Goal: Communication & Community: Answer question/provide support

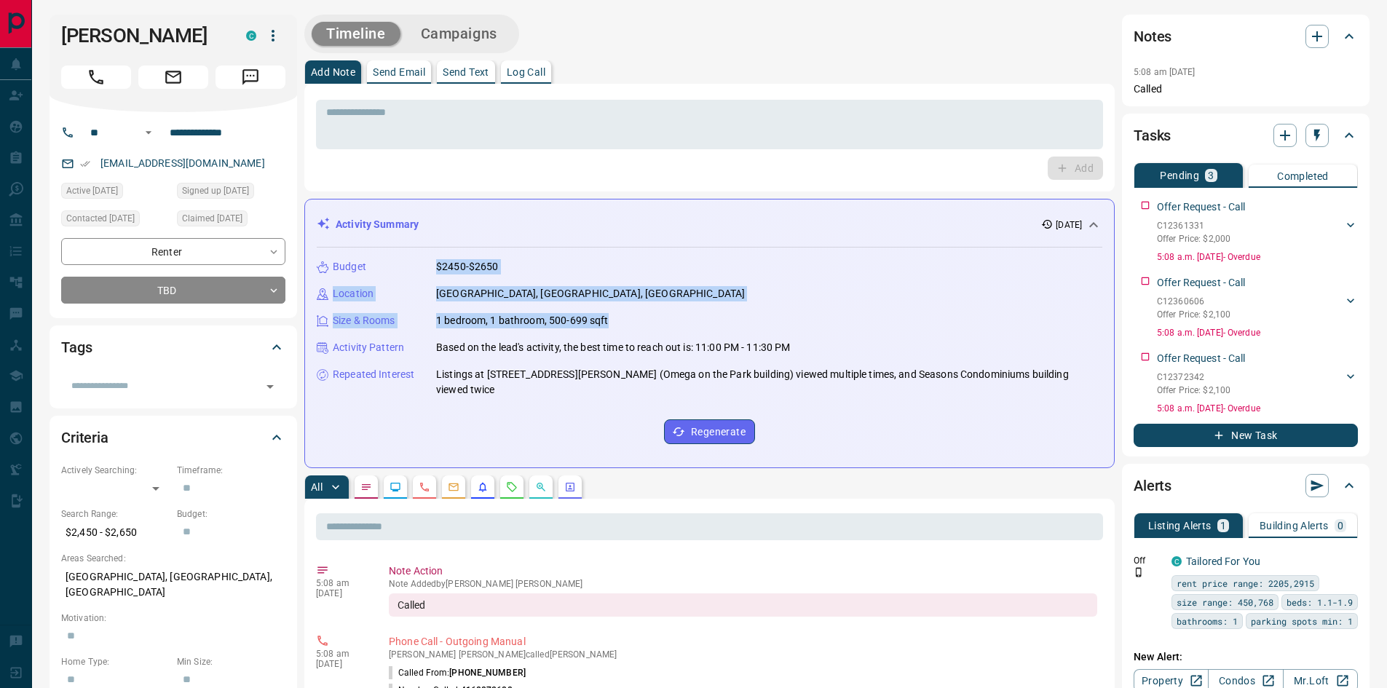
drag, startPoint x: 437, startPoint y: 263, endPoint x: 644, endPoint y: 323, distance: 215.2
click at [644, 323] on div "Budget $2450-$2650 Location [GEOGRAPHIC_DATA], [GEOGRAPHIC_DATA] Size & Rooms 1…" at bounding box center [710, 352] width 786 height 208
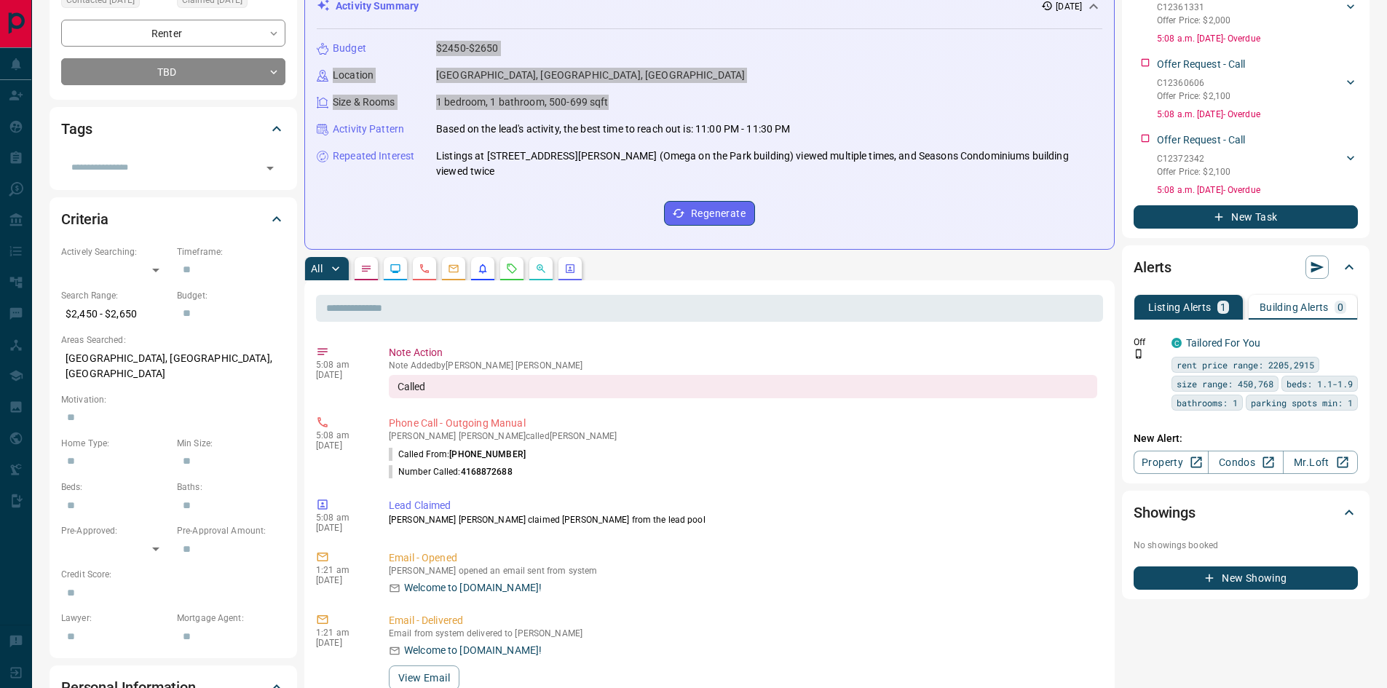
scroll to position [437, 0]
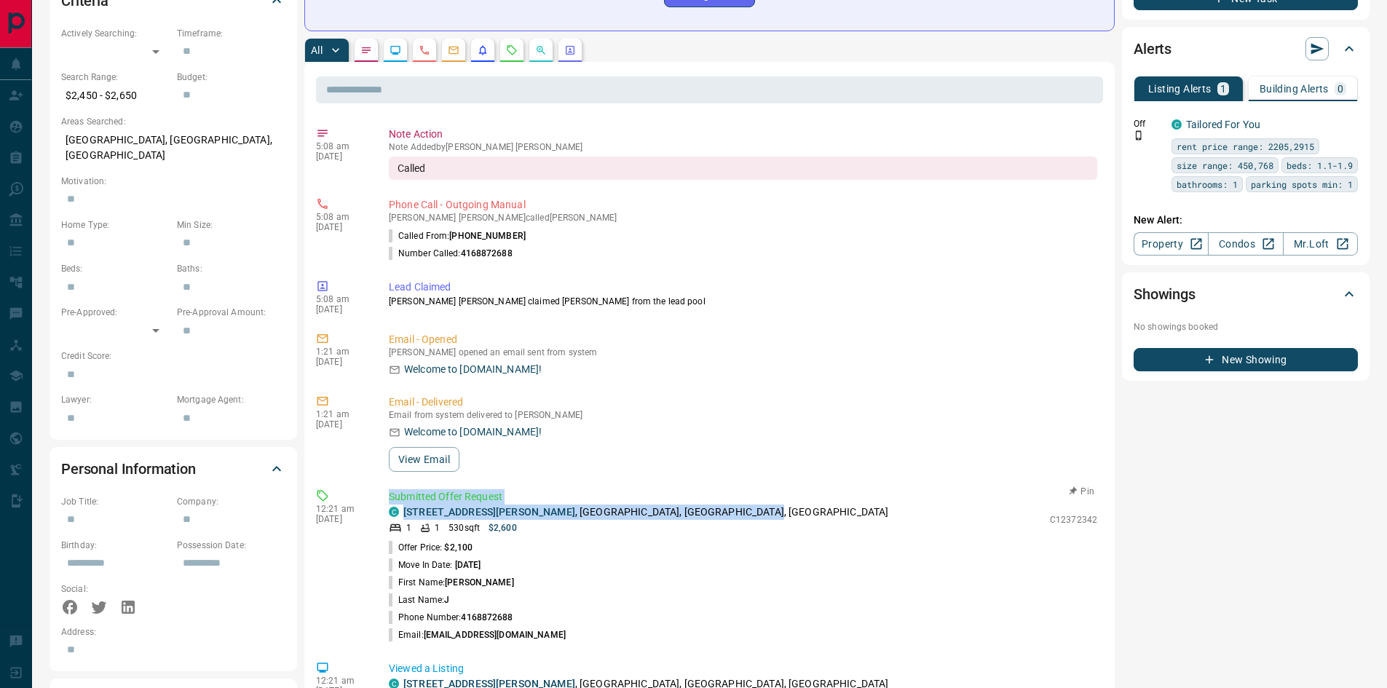
drag, startPoint x: 396, startPoint y: 480, endPoint x: 717, endPoint y: 498, distance: 321.6
click at [717, 498] on div "Submitted Offer Request C [STREET_ADDRESS][PERSON_NAME] 1 1 530 sqft $2,600 C12…" at bounding box center [746, 566] width 714 height 154
copy div "Submitted Offer Request C [STREET_ADDRESS][PERSON_NAME]"
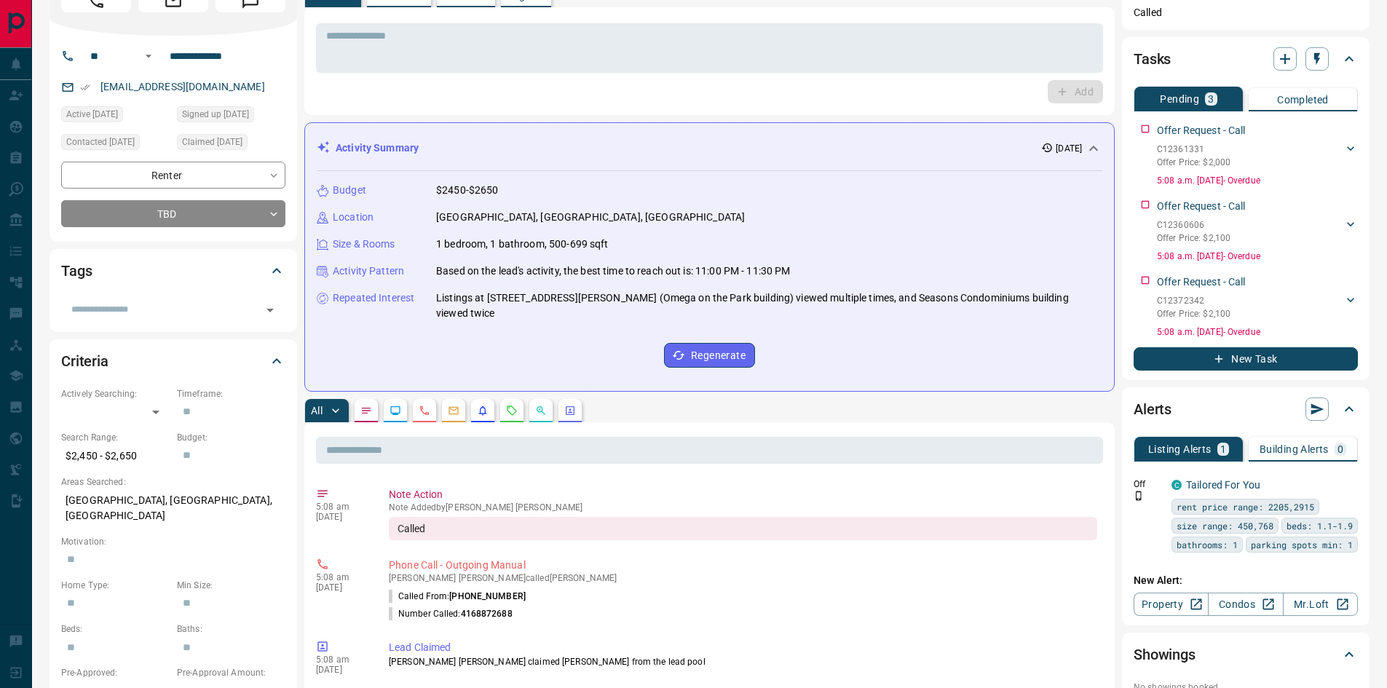
scroll to position [73, 0]
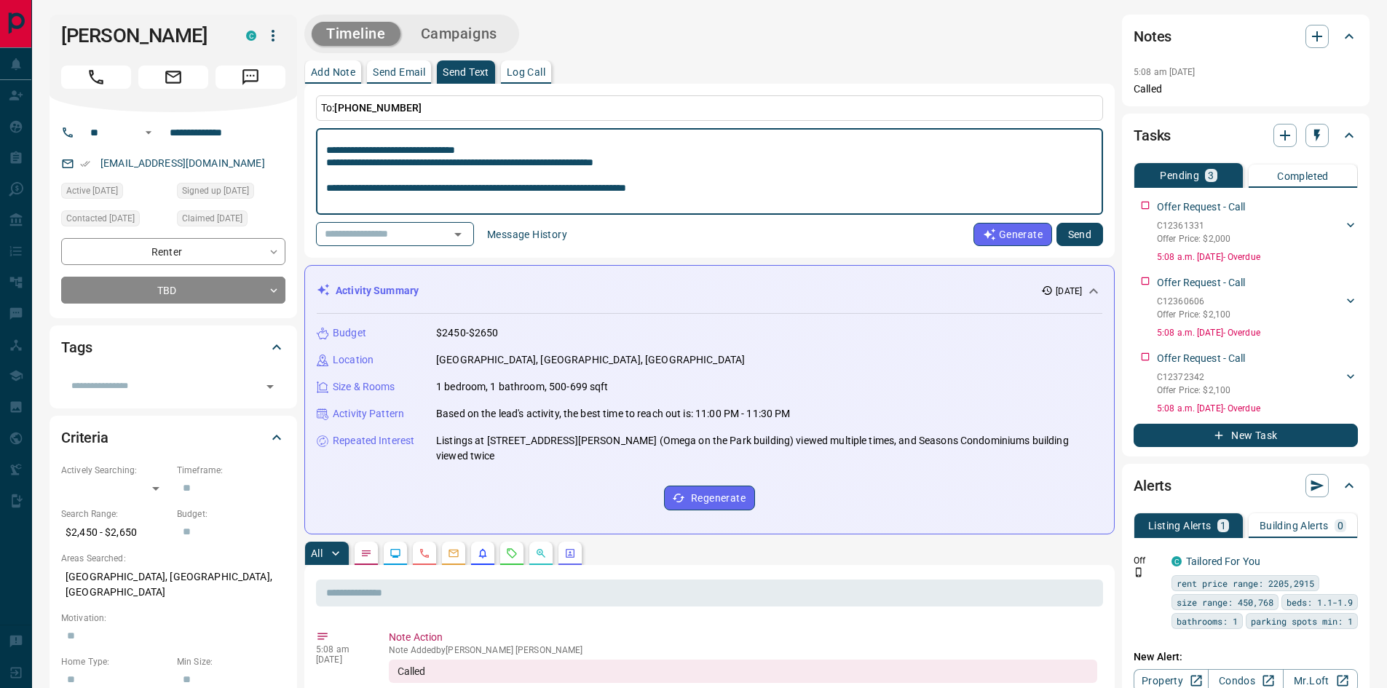
scroll to position [0, 0]
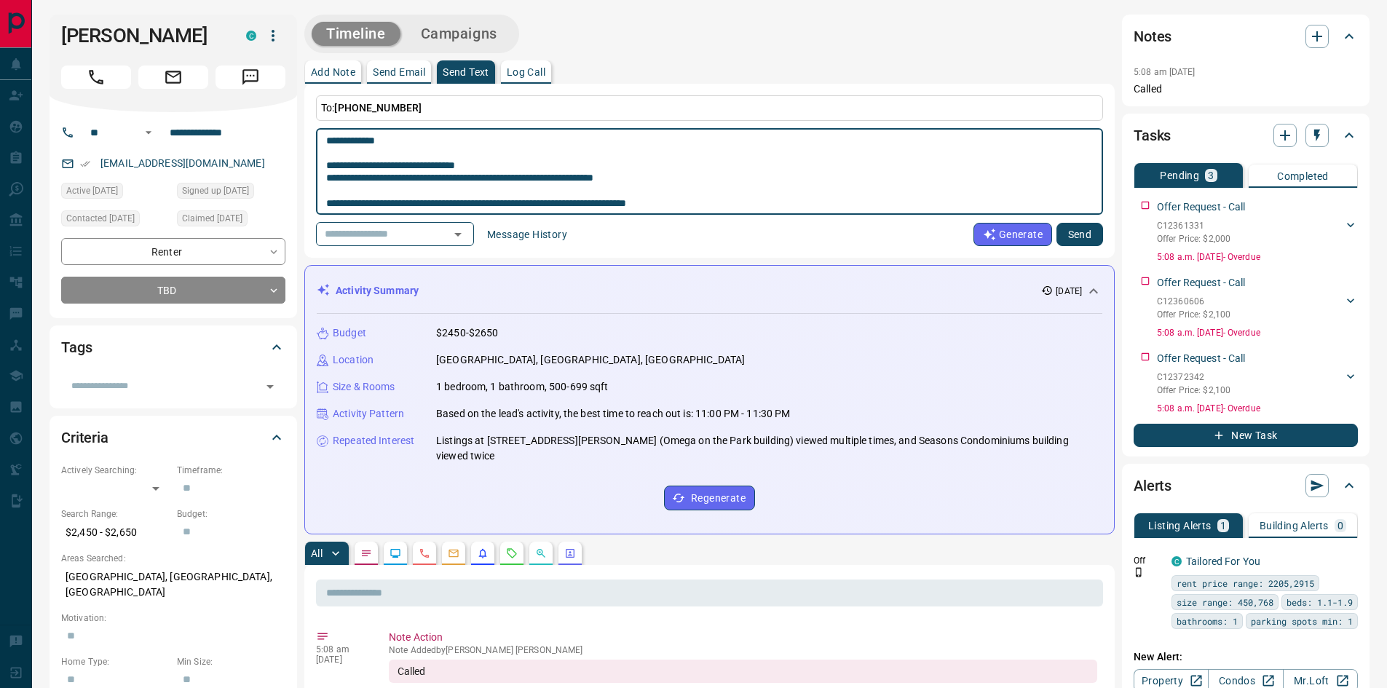
type textarea "**********"
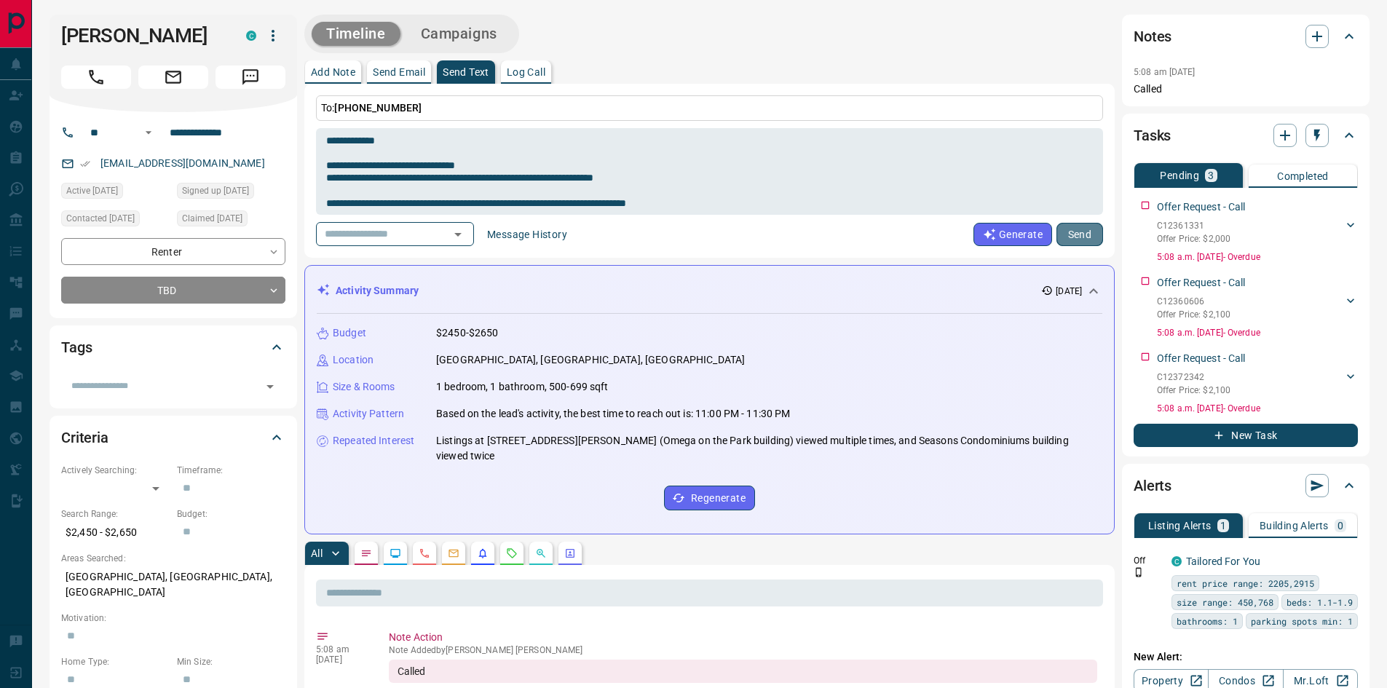
click at [1068, 232] on button "Send" at bounding box center [1079, 234] width 47 height 23
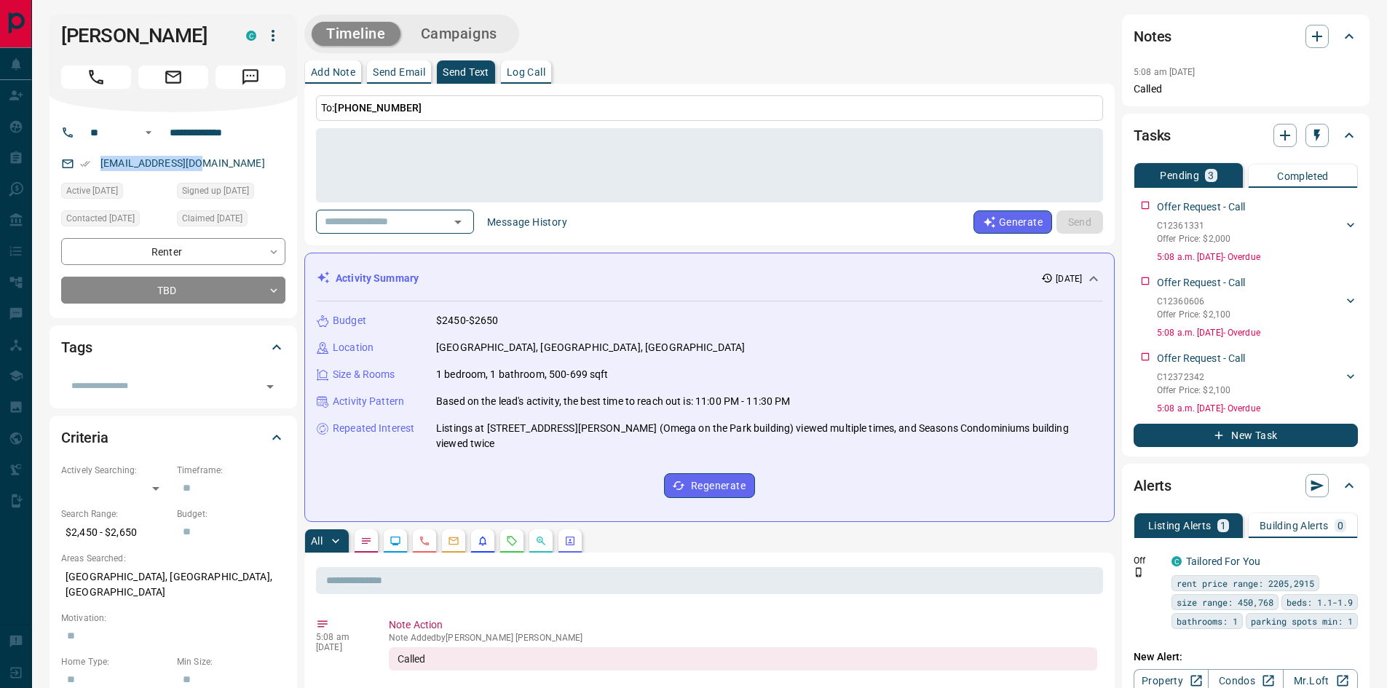
drag, startPoint x: 207, startPoint y: 164, endPoint x: 95, endPoint y: 170, distance: 112.3
click at [95, 170] on div "[EMAIL_ADDRESS][DOMAIN_NAME]" at bounding box center [173, 163] width 224 height 24
copy link "[EMAIL_ADDRESS][DOMAIN_NAME]"
click at [336, 75] on p "Add Note" at bounding box center [333, 72] width 44 height 10
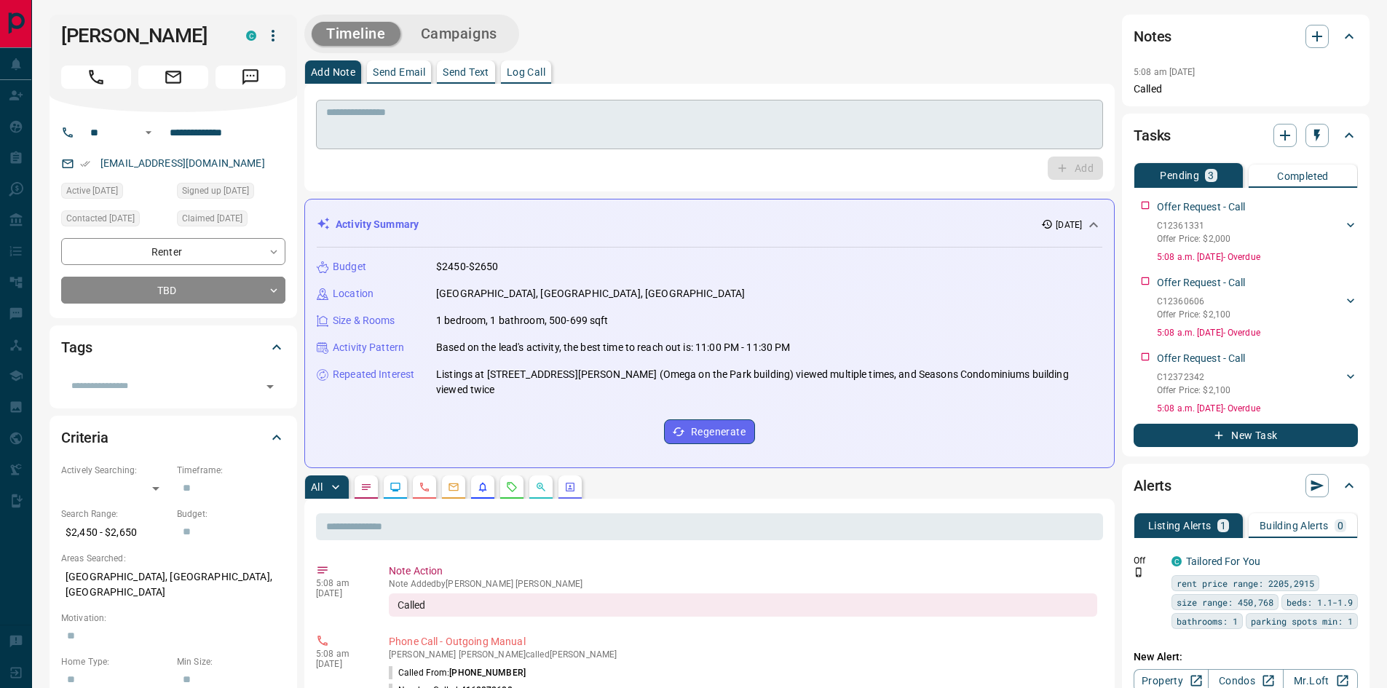
click at [351, 117] on textarea at bounding box center [709, 124] width 767 height 37
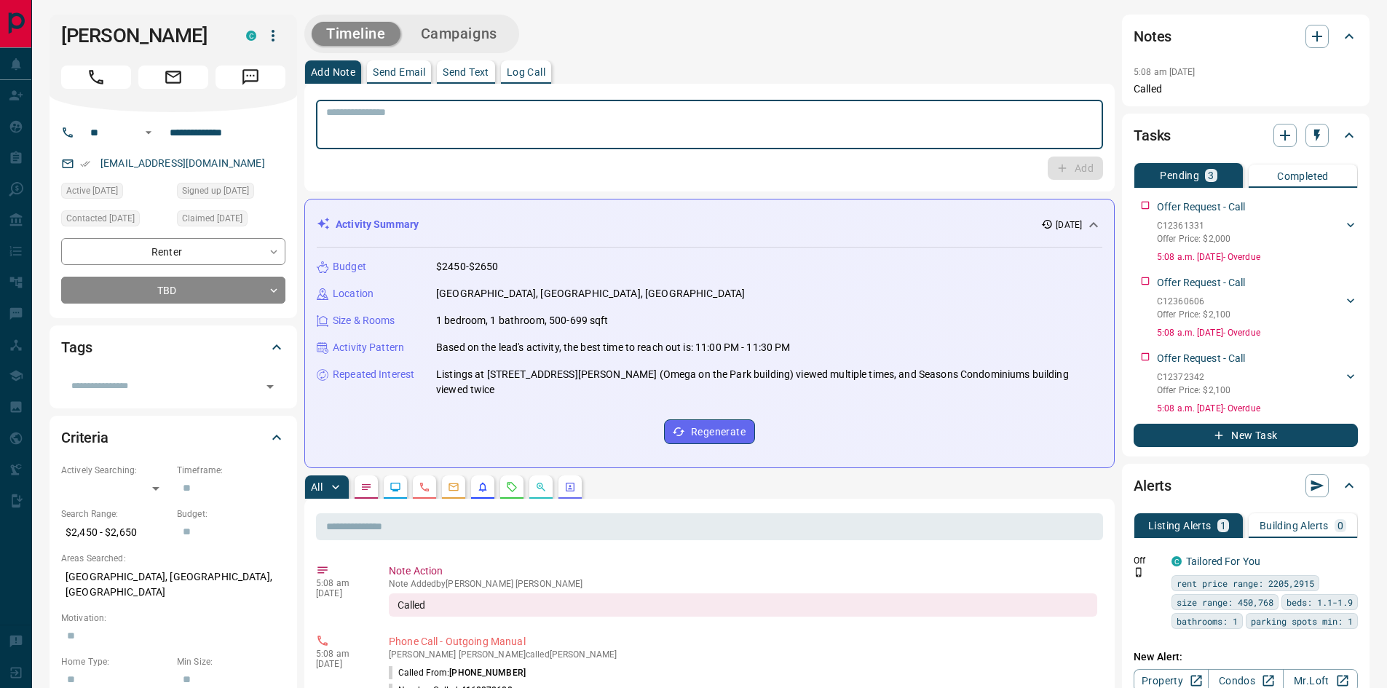
paste textarea "**********"
type textarea "**********"
